Goal: Task Accomplishment & Management: Manage account settings

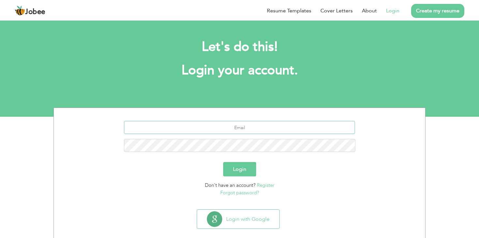
click at [242, 132] on input "text" at bounding box center [239, 127] width 231 height 13
type input "[EMAIL_ADDRESS][DOMAIN_NAME]"
click at [223, 162] on button "Login" at bounding box center [239, 169] width 33 height 14
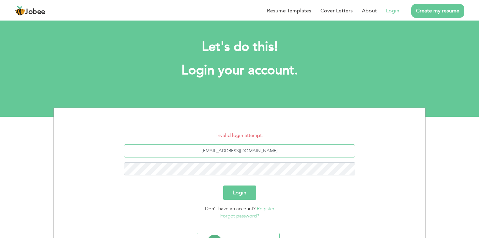
click at [237, 152] on input "[EMAIL_ADDRESS][DOMAIN_NAME]" at bounding box center [239, 150] width 231 height 13
click at [223, 186] on button "Login" at bounding box center [239, 193] width 33 height 14
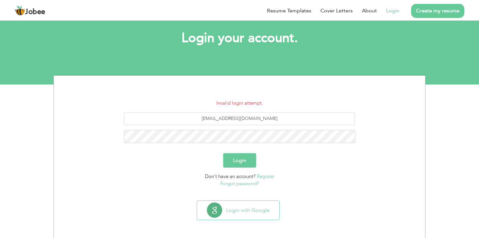
scroll to position [33, 0]
click at [223, 153] on button "Login" at bounding box center [239, 160] width 33 height 14
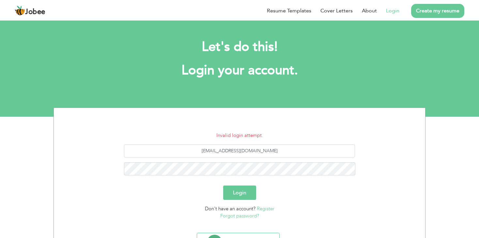
click at [266, 209] on link "Register" at bounding box center [266, 208] width 18 height 7
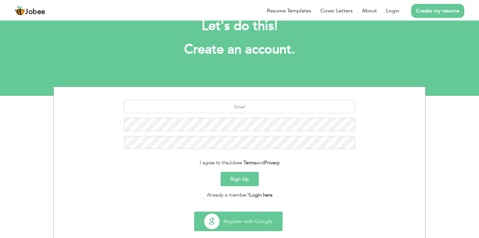
scroll to position [33, 0]
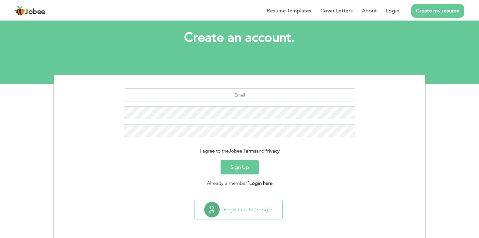
click at [262, 183] on link "Login here" at bounding box center [260, 183] width 23 height 7
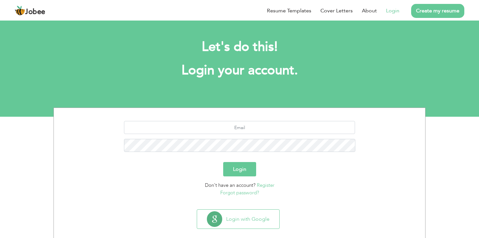
click at [247, 193] on link "Forgot password?" at bounding box center [239, 192] width 39 height 7
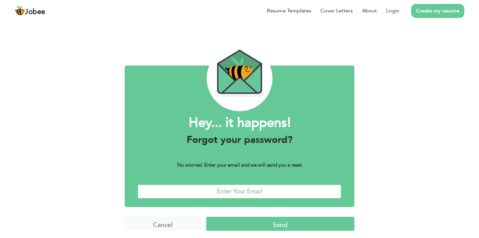
click at [219, 195] on input "text" at bounding box center [239, 192] width 203 height 14
type input "[EMAIL_ADDRESS][DOMAIN_NAME]"
click at [274, 224] on input "Send" at bounding box center [280, 224] width 148 height 14
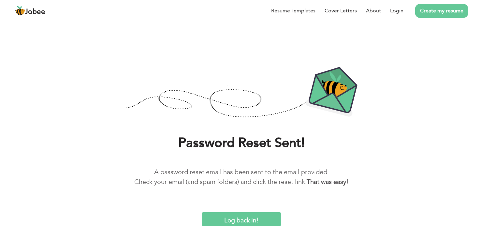
click at [243, 220] on input "Log back in!" at bounding box center [241, 219] width 79 height 14
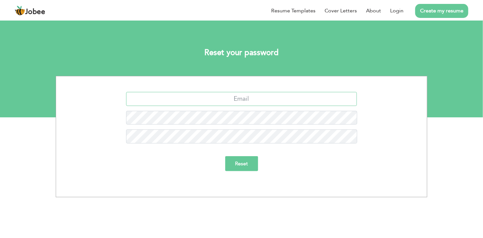
click at [242, 95] on input "text" at bounding box center [241, 99] width 231 height 14
type input "[EMAIL_ADDRESS][DOMAIN_NAME]"
click at [225, 156] on input "Reset" at bounding box center [241, 163] width 33 height 15
click at [247, 164] on input "Reset" at bounding box center [241, 163] width 33 height 15
click at [225, 156] on input "Reset" at bounding box center [241, 163] width 33 height 15
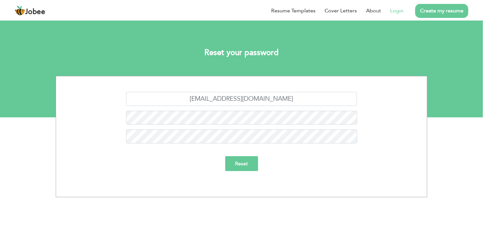
click at [401, 12] on link "Login" at bounding box center [396, 11] width 13 height 8
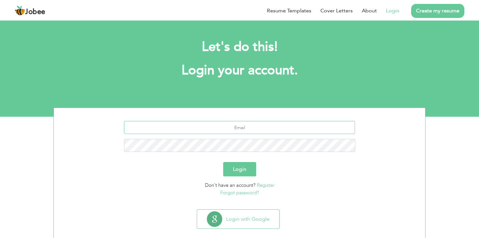
click at [241, 123] on input "text" at bounding box center [239, 127] width 231 height 13
type input "[EMAIL_ADDRESS][DOMAIN_NAME]"
click at [223, 162] on button "Login" at bounding box center [239, 169] width 33 height 14
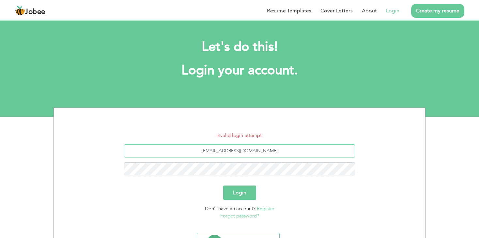
click at [240, 153] on input "shaukatfst@gmail.com" at bounding box center [239, 150] width 231 height 13
click at [240, 153] on input "[EMAIL_ADDRESS][DOMAIN_NAME]" at bounding box center [239, 150] width 231 height 13
type input "Shaukatfs@gmail.com"
click at [223, 186] on button "Login" at bounding box center [239, 193] width 33 height 14
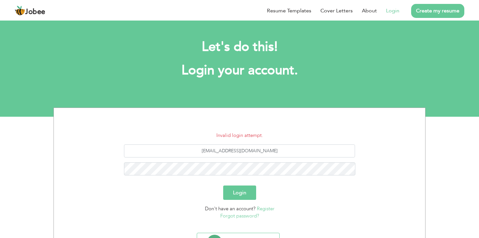
click at [363, 193] on div "Login" at bounding box center [239, 193] width 361 height 14
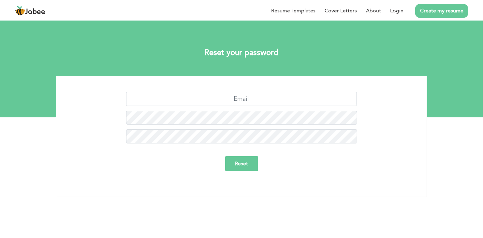
click at [238, 82] on div "Reset" at bounding box center [242, 136] width 372 height 121
click at [236, 94] on input "text" at bounding box center [241, 99] width 231 height 14
type input "[EMAIL_ADDRESS][DOMAIN_NAME]"
click at [225, 156] on input "Reset" at bounding box center [241, 163] width 33 height 15
click at [395, 10] on link "Login" at bounding box center [396, 11] width 13 height 8
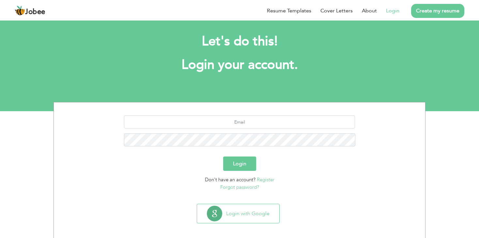
scroll to position [9, 0]
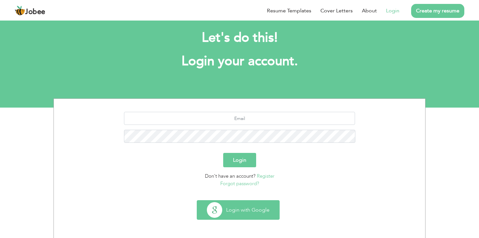
click at [243, 218] on button "Login with Google" at bounding box center [238, 210] width 82 height 19
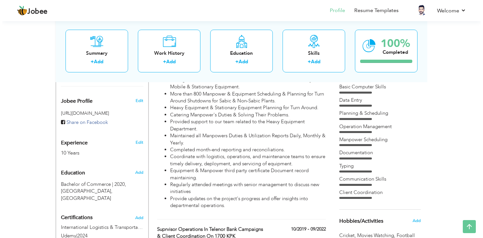
scroll to position [98, 0]
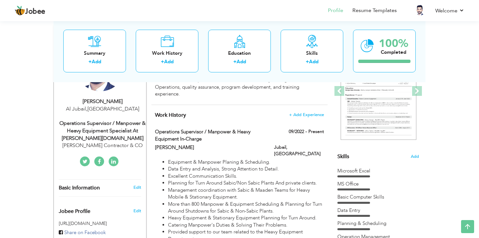
click at [125, 127] on div "Operations Supervisor / Manpower & Heavy Equipment Specialist at [PERSON_NAME][…" at bounding box center [102, 131] width 87 height 22
type input "[PERSON_NAME]"
type input "[PHONE_NUMBER]"
select select "number:191"
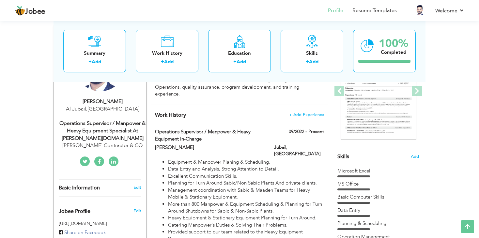
type input "Al Jubail"
select select "number:12"
type input "[PERSON_NAME] Contractor & CO"
type input "Operations Supervisor / Manpower & Heavy Equipment Specialist at [PERSON_NAME][…"
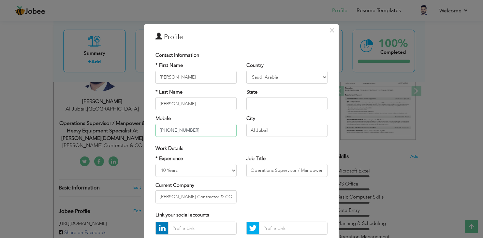
click at [199, 127] on input "[PHONE_NUMBER]" at bounding box center [196, 130] width 81 height 13
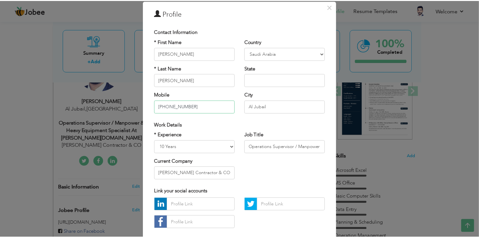
scroll to position [59, 0]
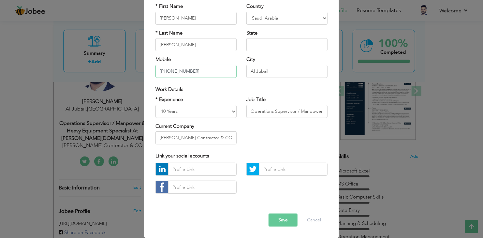
type input "[PHONE_NUMBER]"
drag, startPoint x: 283, startPoint y: 217, endPoint x: 283, endPoint y: 221, distance: 3.6
click at [283, 218] on button "Save" at bounding box center [283, 220] width 29 height 13
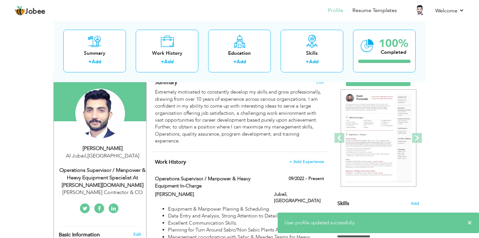
scroll to position [0, 0]
